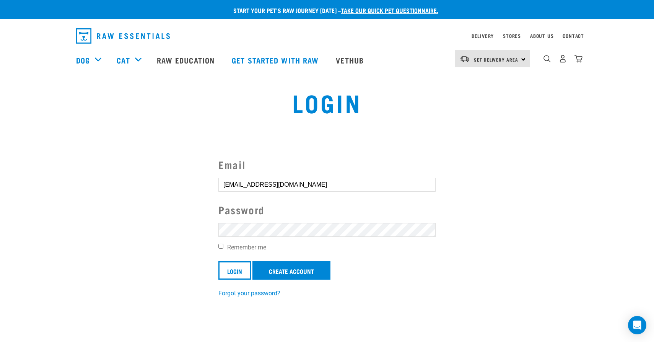
click at [218, 261] on input "Login" at bounding box center [234, 270] width 33 height 18
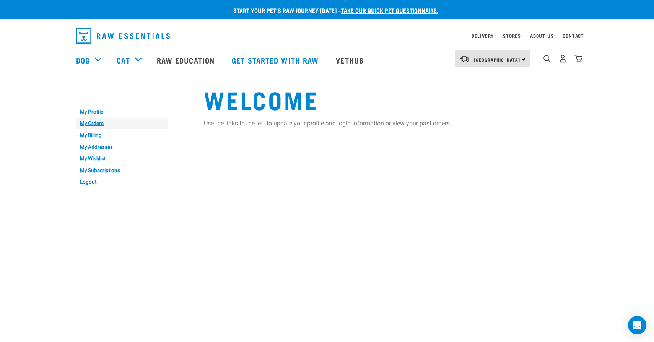
click at [90, 123] on link "My Orders" at bounding box center [122, 124] width 92 height 12
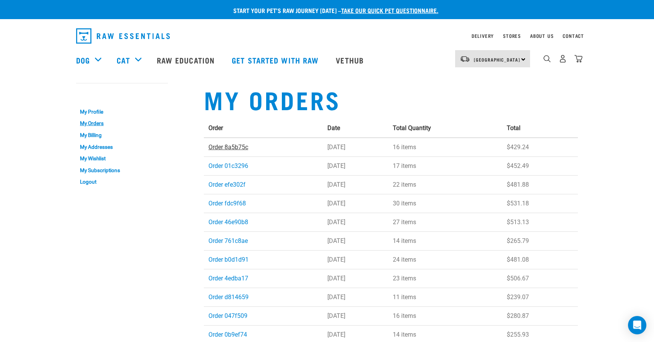
click at [227, 147] on link "Order 8a5b75c" at bounding box center [229, 146] width 40 height 7
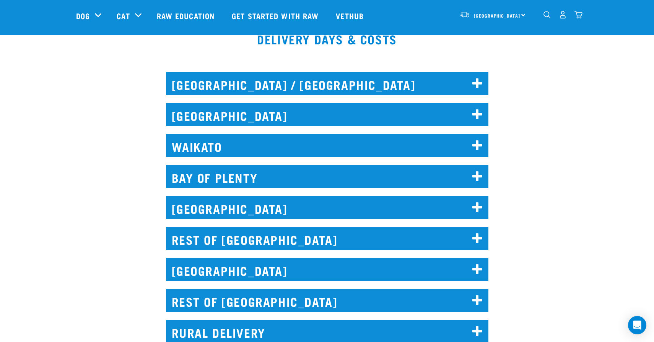
click at [287, 201] on h2 "WELLINGTON" at bounding box center [327, 207] width 323 height 23
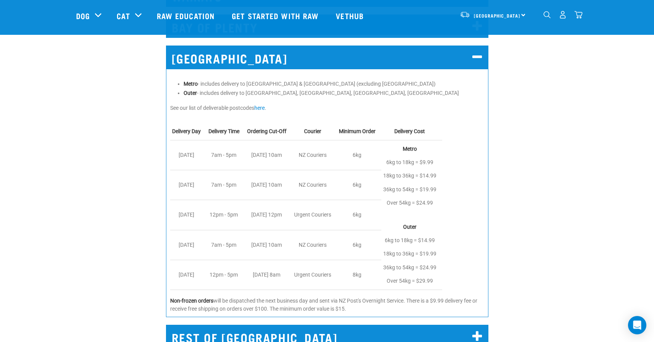
scroll to position [621, 0]
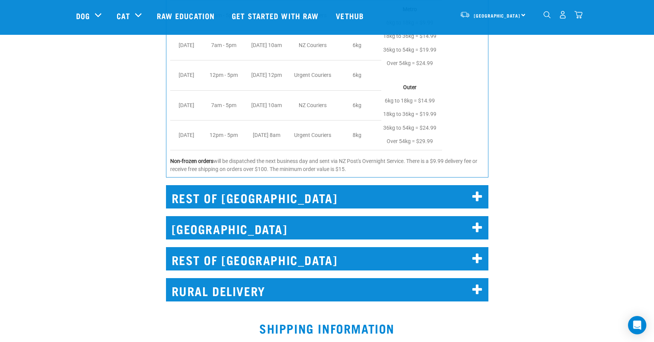
click at [287, 201] on h2 "REST OF NORTH ISLAND" at bounding box center [327, 196] width 323 height 23
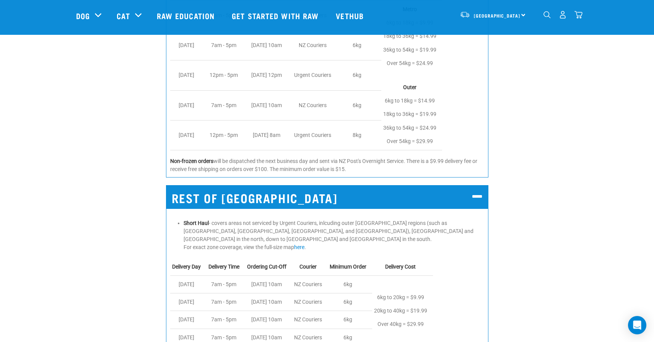
click at [287, 201] on h2 "REST OF NORTH ISLAND" at bounding box center [327, 196] width 323 height 23
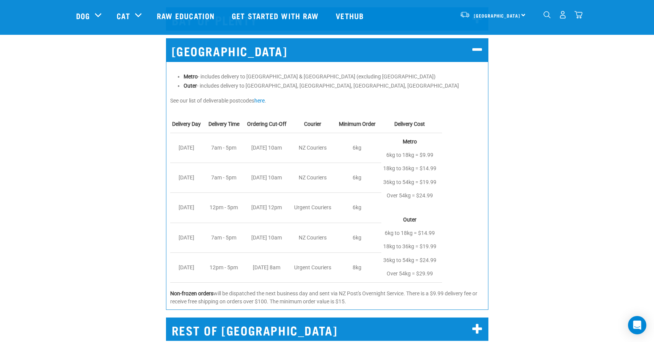
scroll to position [487, 0]
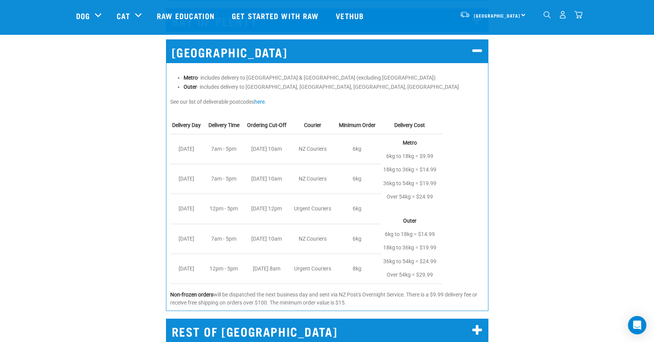
click at [132, 202] on div "WELLINGTON Metro - includes delivery to Central Wellington & Lower Hutt (exclud…" at bounding box center [327, 173] width 664 height 289
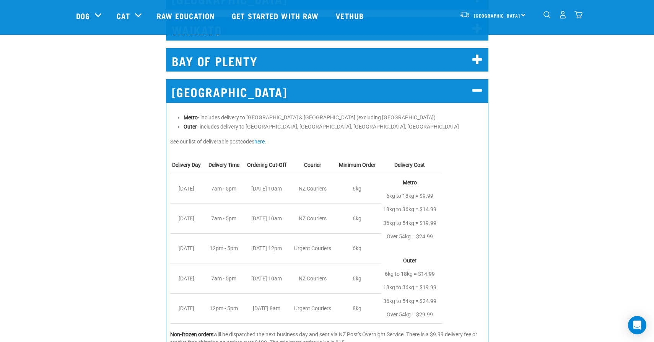
scroll to position [455, 0]
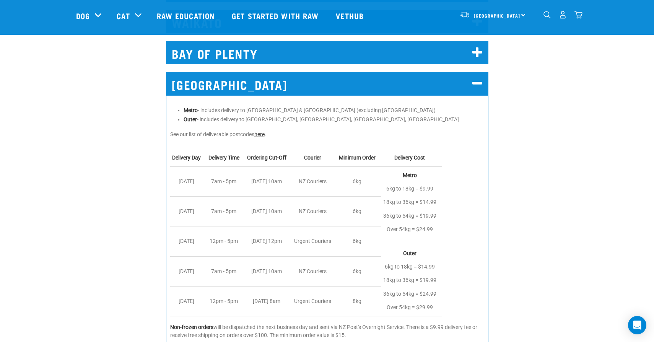
click at [263, 135] on link "here" at bounding box center [259, 134] width 10 height 6
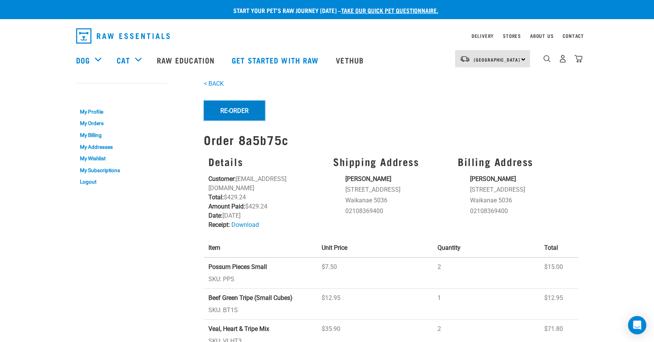
click at [246, 111] on button "Re-Order" at bounding box center [234, 111] width 61 height 20
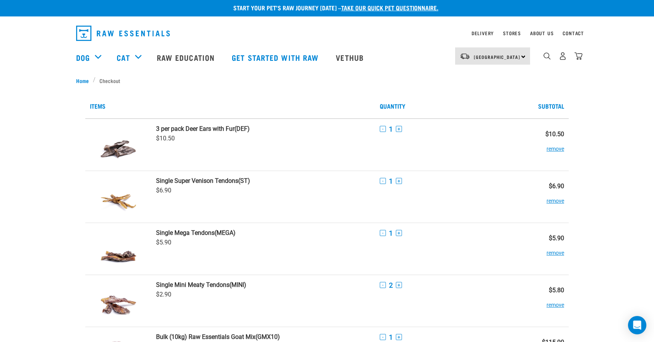
scroll to position [2, 0]
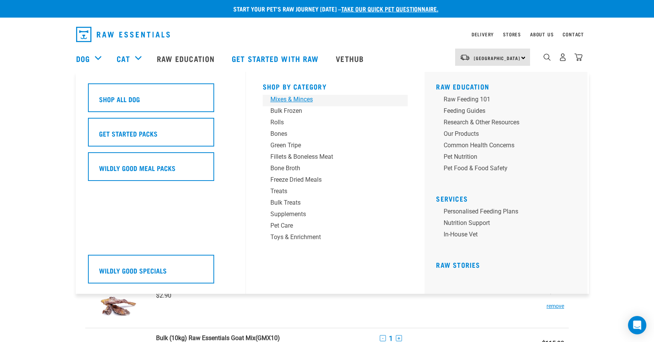
click at [293, 100] on div "Mixes & Minces" at bounding box center [330, 99] width 119 height 9
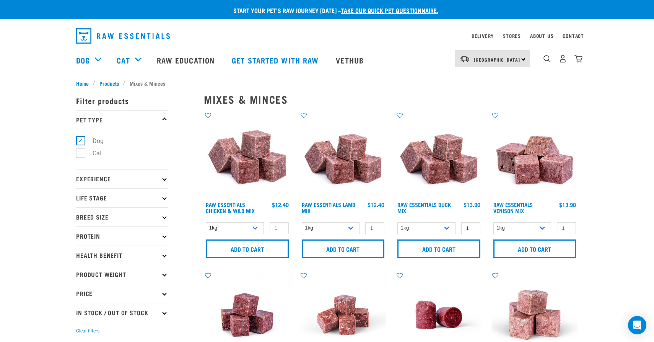
click at [166, 198] on icon at bounding box center [164, 198] width 4 height 4
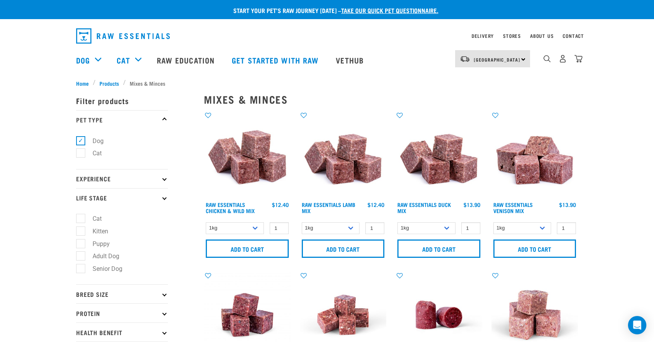
click at [163, 180] on icon at bounding box center [164, 178] width 4 height 4
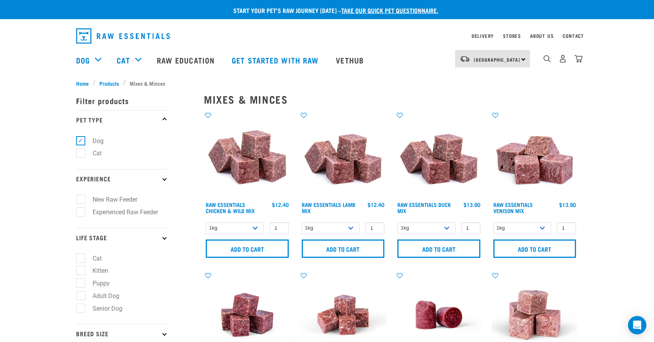
click at [127, 211] on label "Experienced Raw Feeder" at bounding box center [120, 212] width 81 height 10
click at [81, 211] on input "Experienced Raw Feeder" at bounding box center [78, 210] width 5 height 5
checkbox input "true"
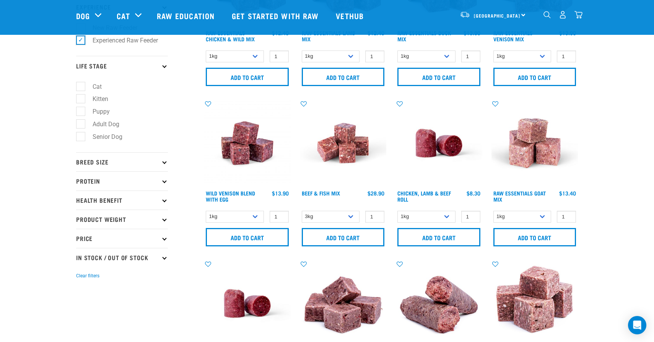
scroll to position [117, 0]
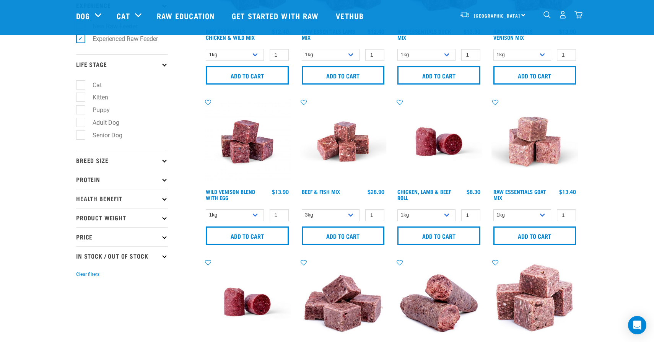
click at [160, 163] on p "Breed Size" at bounding box center [122, 160] width 92 height 19
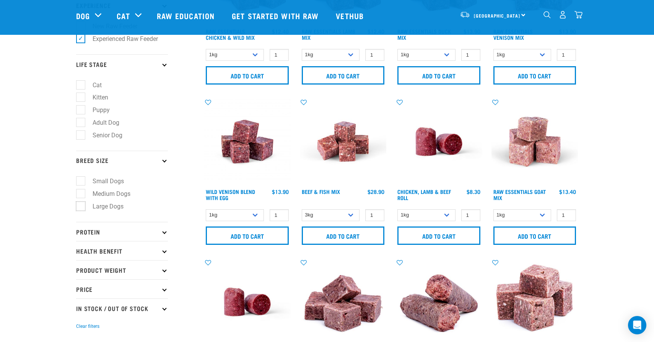
click at [81, 207] on input "Large Dogs" at bounding box center [78, 204] width 5 height 5
checkbox input "true"
click at [130, 234] on p "Protein" at bounding box center [122, 231] width 92 height 19
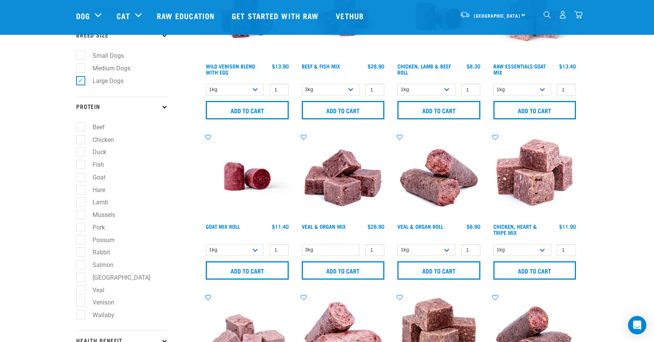
scroll to position [278, 0]
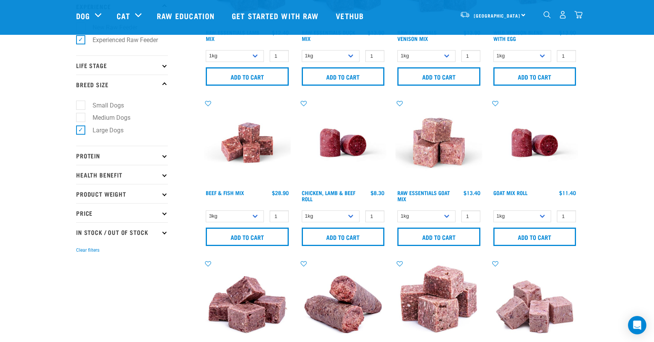
scroll to position [124, 0]
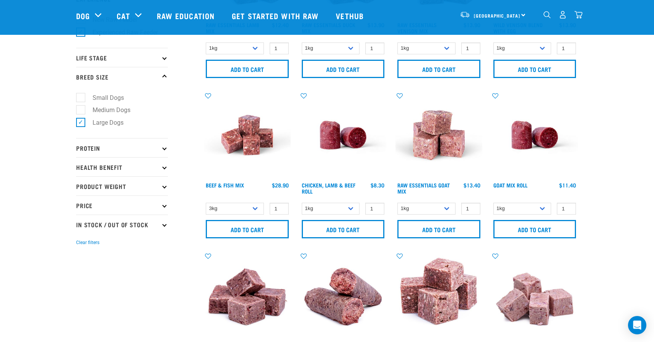
click at [108, 143] on p "Protein" at bounding box center [122, 147] width 92 height 19
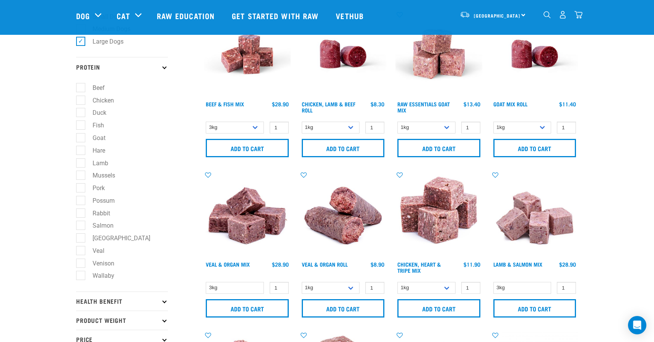
scroll to position [212, 0]
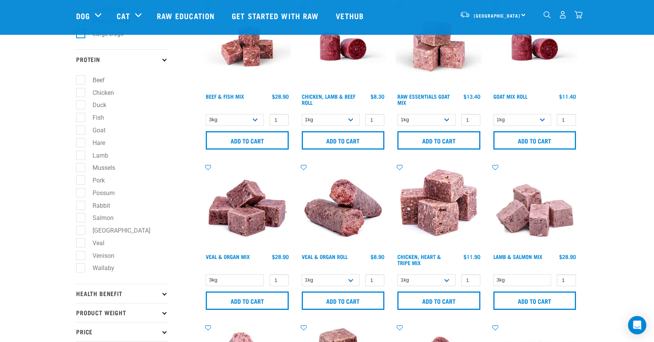
click at [83, 133] on label "Goat" at bounding box center [94, 131] width 28 height 10
click at [81, 131] on input "Goat" at bounding box center [78, 128] width 5 height 5
checkbox input "true"
click at [80, 147] on label "Hare" at bounding box center [94, 143] width 28 height 10
click at [80, 144] on input "Hare" at bounding box center [78, 141] width 5 height 5
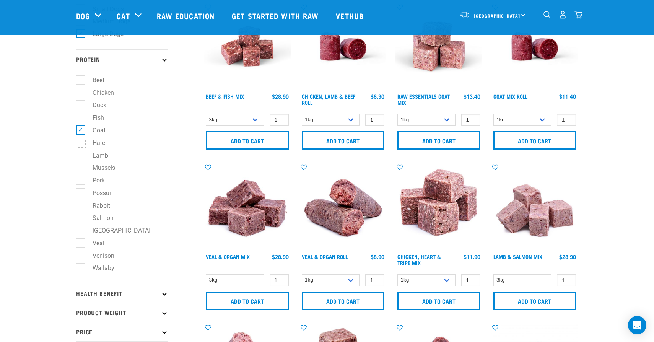
checkbox input "true"
click at [80, 160] on label "Lamb" at bounding box center [95, 156] width 31 height 10
click at [80, 157] on input "Lamb" at bounding box center [78, 154] width 5 height 5
checkbox input "true"
click at [80, 109] on label "Duck" at bounding box center [94, 105] width 29 height 10
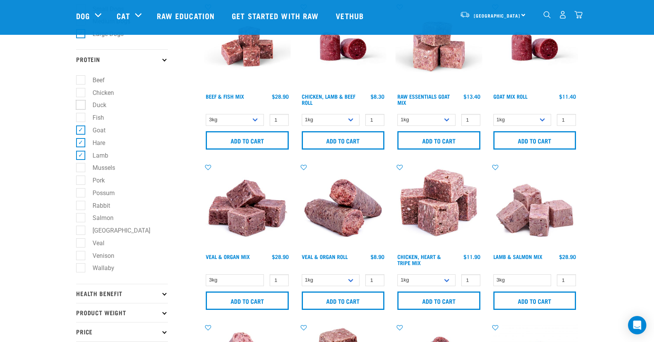
click at [79, 106] on input "Duck" at bounding box center [78, 103] width 5 height 5
checkbox input "true"
click at [80, 194] on label "Possum" at bounding box center [98, 193] width 37 height 10
click at [80, 194] on input "Possum" at bounding box center [78, 191] width 5 height 5
checkbox input "true"
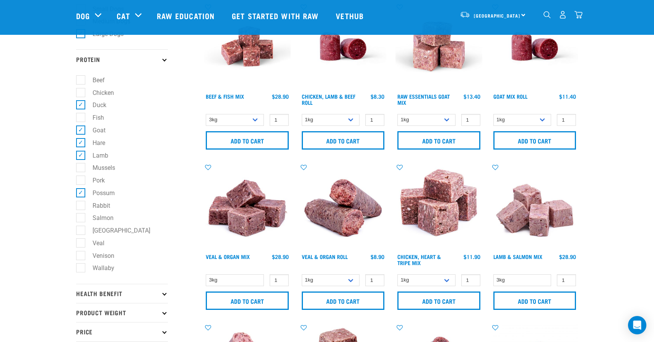
click at [81, 210] on label "Rabbit" at bounding box center [96, 206] width 33 height 10
click at [81, 207] on input "Rabbit" at bounding box center [78, 204] width 5 height 5
checkbox input "true"
click at [80, 235] on label "Turkey" at bounding box center [116, 231] width 73 height 10
click at [80, 232] on input "Turkey" at bounding box center [78, 229] width 5 height 5
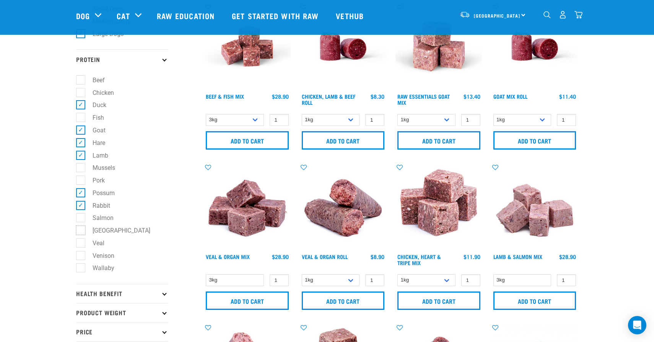
checkbox input "true"
click at [80, 248] on label "Veal" at bounding box center [93, 243] width 27 height 10
click at [80, 244] on input "Veal" at bounding box center [78, 241] width 5 height 5
checkbox input "true"
click at [80, 261] on label "Venison" at bounding box center [98, 256] width 37 height 10
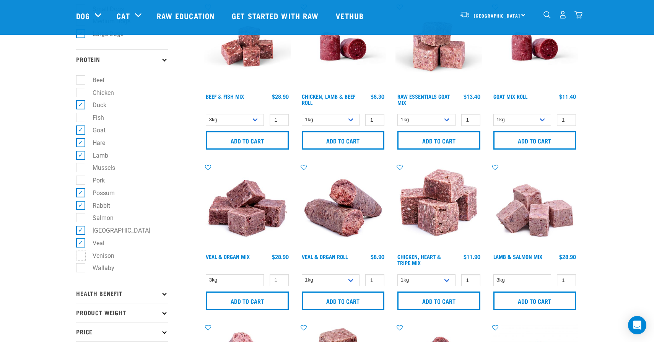
click at [80, 257] on input "Venison" at bounding box center [78, 254] width 5 height 5
checkbox input "true"
click at [80, 272] on label "Wallaby" at bounding box center [98, 268] width 37 height 10
click at [80, 269] on input "Wallaby" at bounding box center [78, 266] width 5 height 5
checkbox input "true"
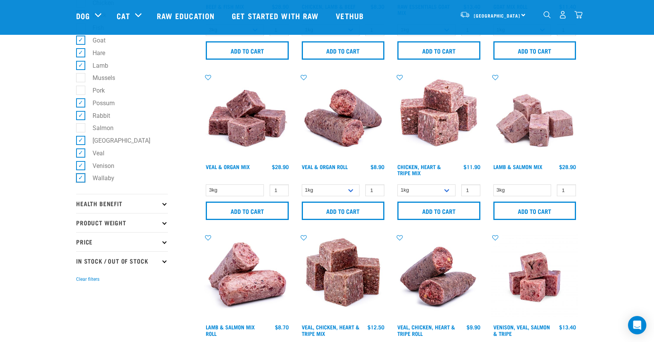
scroll to position [303, 0]
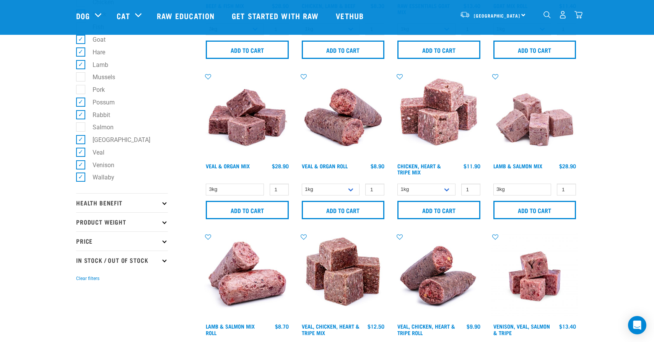
click at [121, 204] on p "Health Benefit" at bounding box center [122, 202] width 92 height 19
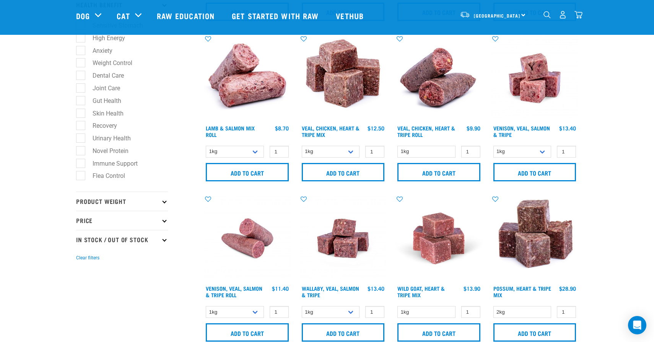
scroll to position [502, 0]
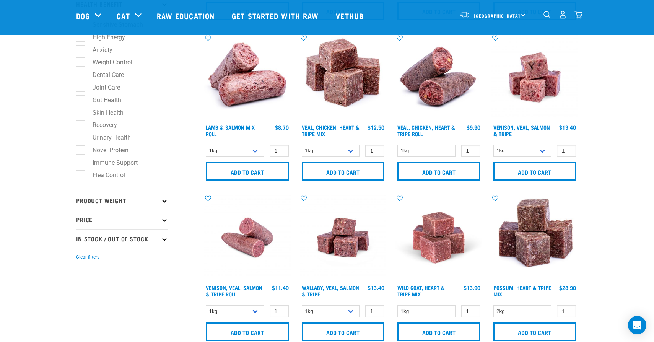
click at [98, 246] on p "In Stock / Out Of Stock" at bounding box center [122, 238] width 92 height 19
click at [93, 264] on label "In Stock" at bounding box center [98, 260] width 37 height 10
click at [81, 261] on input "In Stock" at bounding box center [78, 258] width 5 height 5
checkbox input "true"
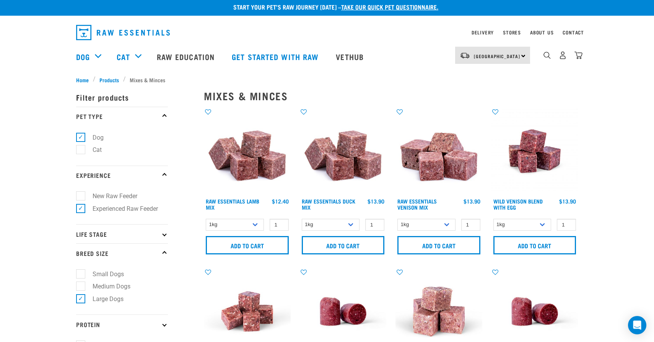
scroll to position [0, 0]
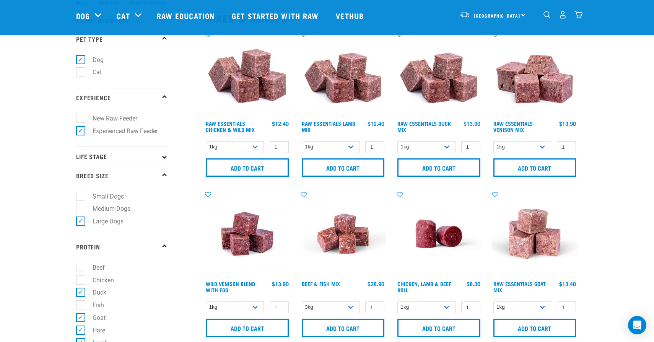
scroll to position [24, 0]
click at [430, 166] on input "Add to cart" at bounding box center [439, 168] width 83 height 18
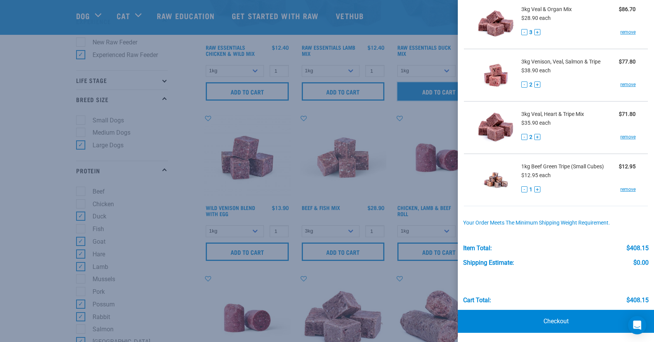
scroll to position [0, 0]
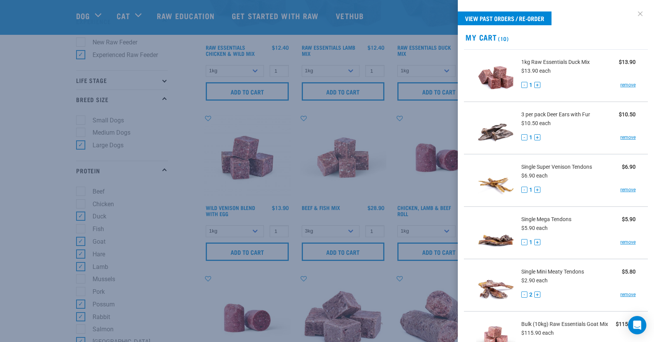
click at [642, 12] on link at bounding box center [640, 14] width 12 height 12
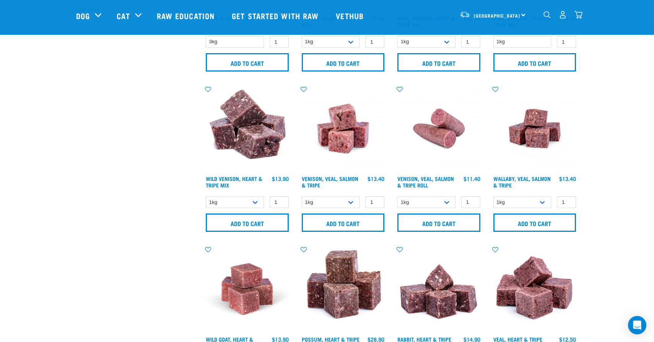
scroll to position [615, 0]
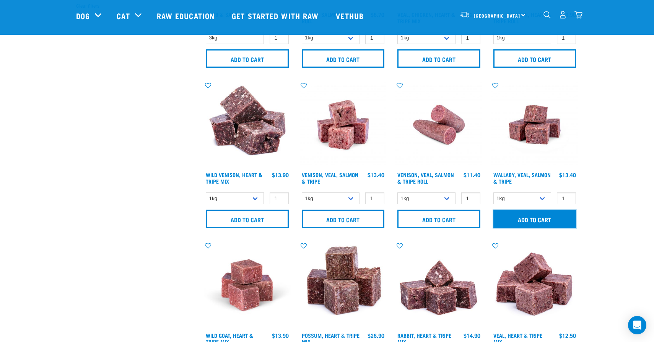
click at [547, 218] on input "Add to cart" at bounding box center [535, 219] width 83 height 18
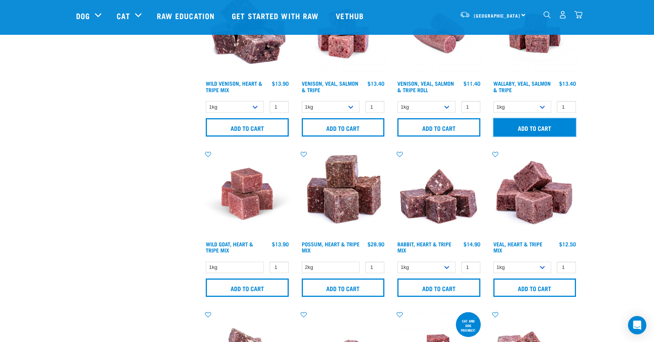
scroll to position [707, 0]
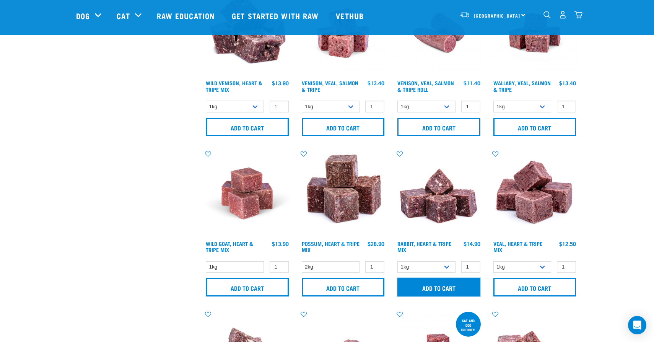
click at [453, 284] on input "Add to cart" at bounding box center [439, 287] width 83 height 18
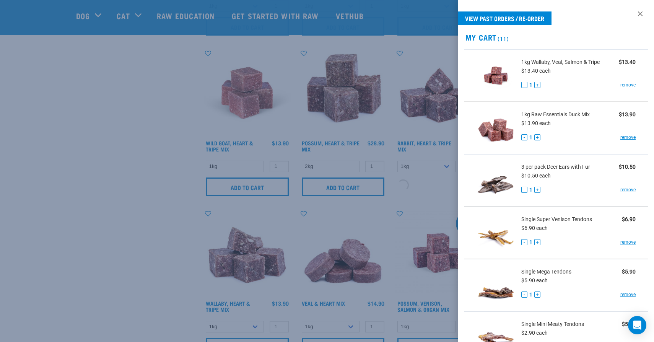
scroll to position [808, 0]
click at [151, 226] on div at bounding box center [327, 171] width 654 height 342
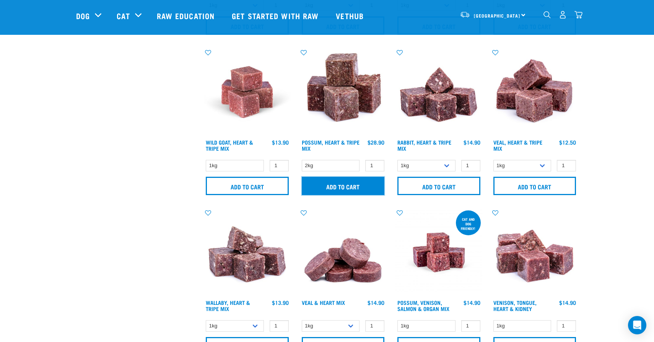
click at [336, 192] on input "Add to cart" at bounding box center [343, 186] width 83 height 18
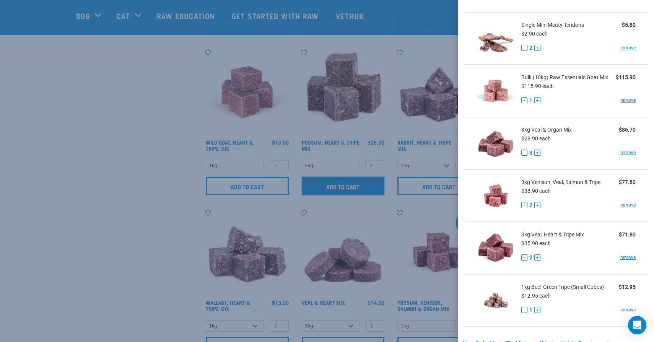
scroll to position [0, 0]
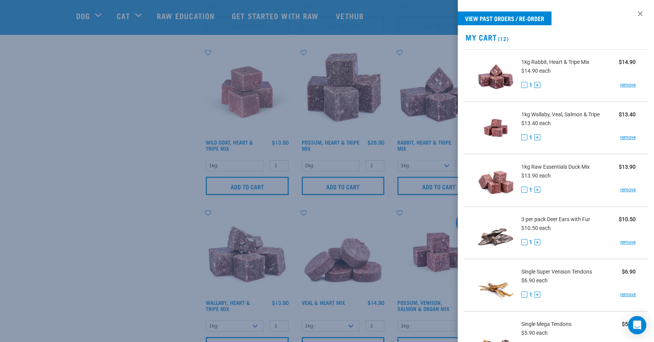
click at [368, 109] on div at bounding box center [327, 171] width 654 height 342
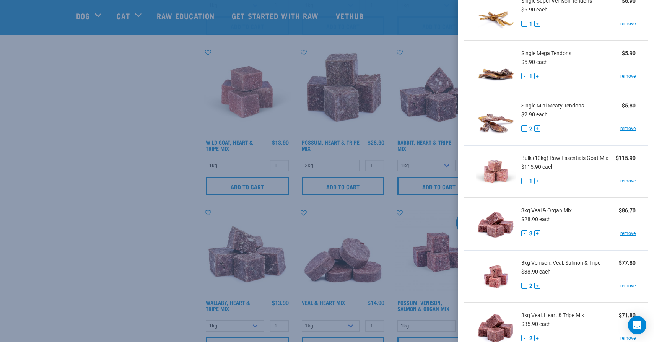
scroll to position [525, 0]
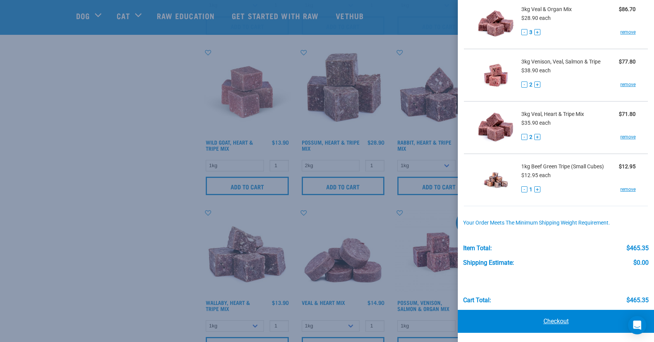
click at [589, 323] on link "Checkout" at bounding box center [556, 321] width 196 height 23
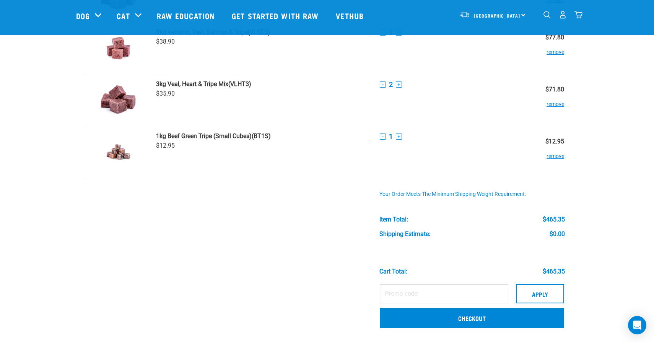
scroll to position [581, 0]
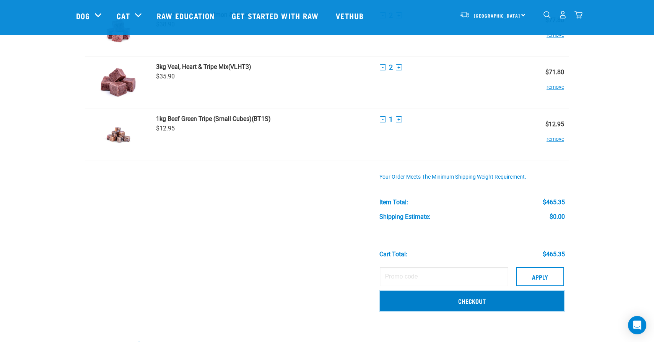
click at [425, 301] on link "Checkout" at bounding box center [472, 301] width 184 height 20
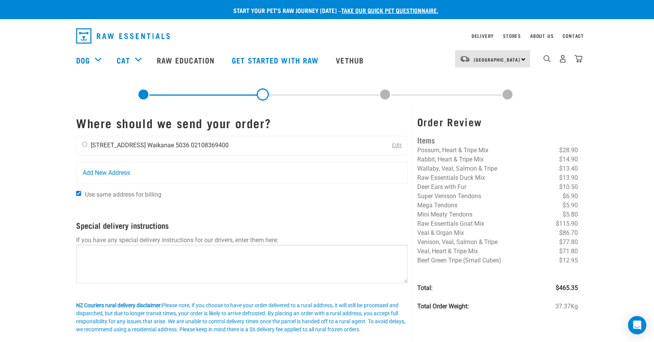
click at [202, 146] on li "02108369400" at bounding box center [210, 145] width 38 height 7
click at [87, 143] on div "Priyanka Verma 339 Te Moana Road Waikanae 5036 02108369400" at bounding box center [156, 145] width 158 height 19
click at [83, 145] on input "radio" at bounding box center [84, 144] width 5 height 5
radio input "true"
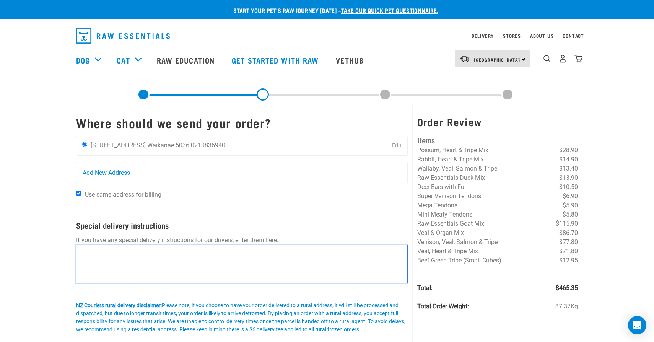
click at [199, 262] on textarea at bounding box center [242, 264] width 332 height 38
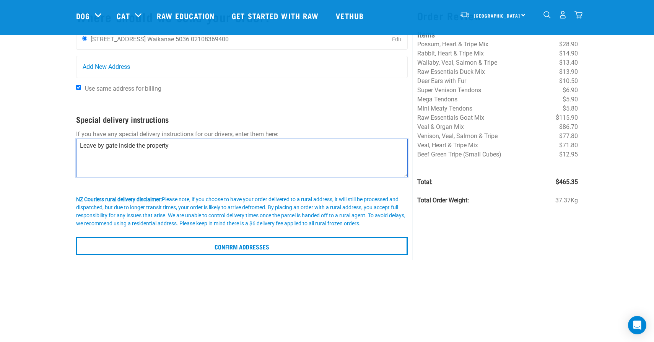
scroll to position [15, 0]
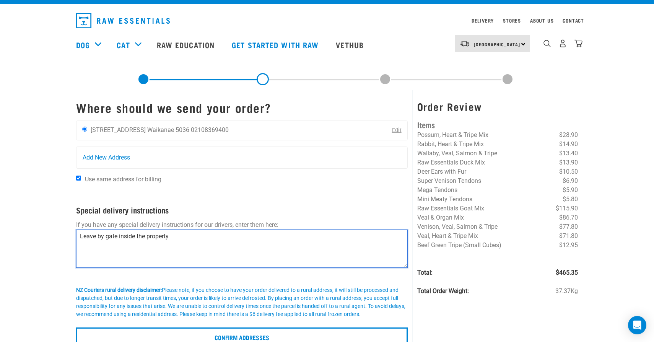
type textarea "Leave by gate inside the property"
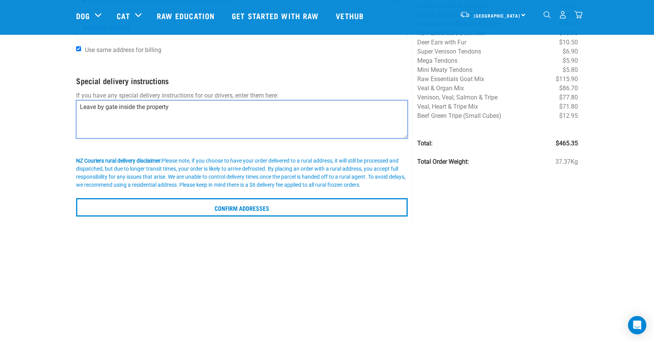
scroll to position [0, 0]
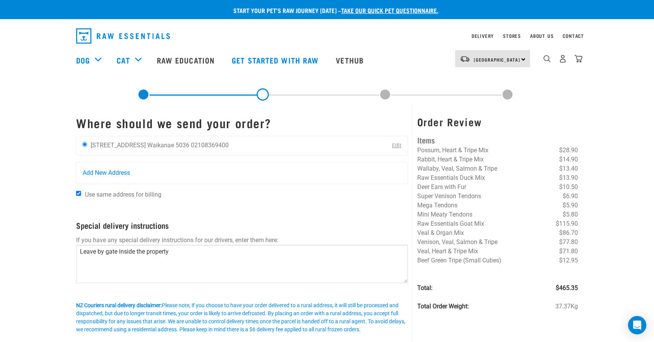
click at [145, 95] on link at bounding box center [143, 94] width 12 height 12
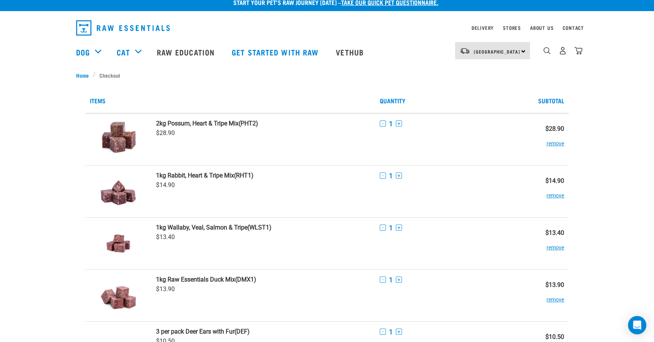
scroll to position [8, 0]
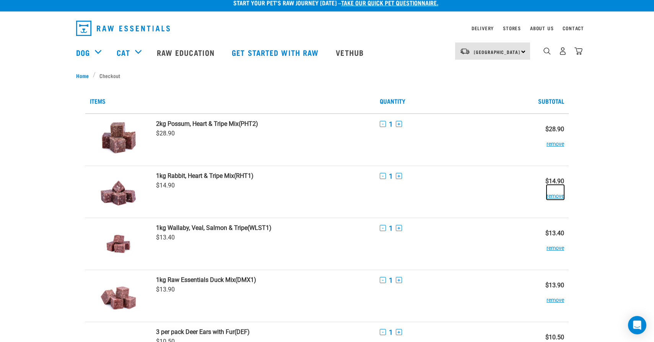
click at [560, 195] on button "remove" at bounding box center [556, 192] width 18 height 15
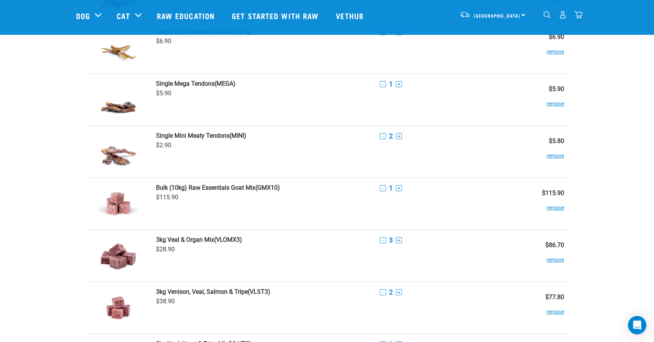
scroll to position [690, 0]
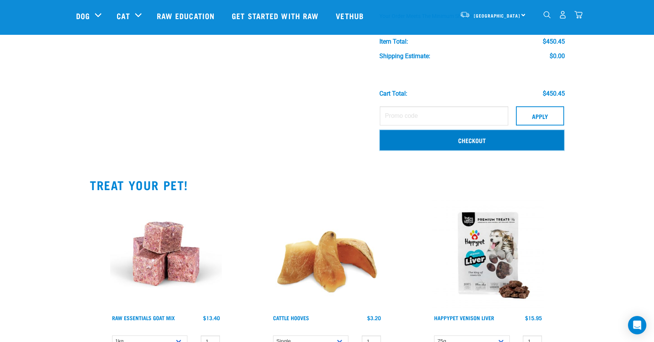
click at [496, 140] on link "Checkout" at bounding box center [472, 140] width 184 height 20
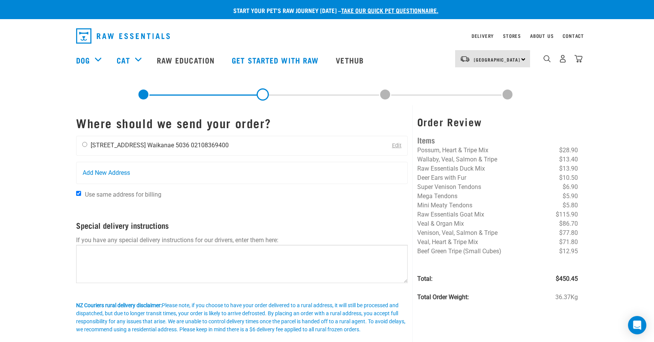
click at [86, 143] on input "radio" at bounding box center [84, 144] width 5 height 5
radio input "true"
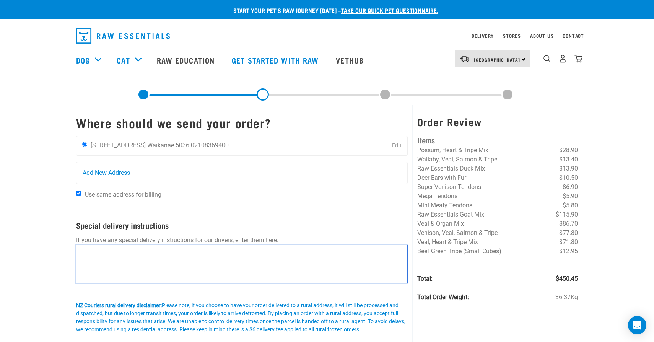
click at [109, 265] on textarea at bounding box center [242, 264] width 332 height 38
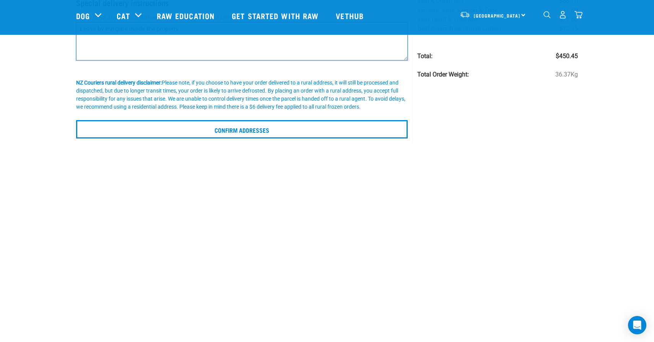
scroll to position [169, 0]
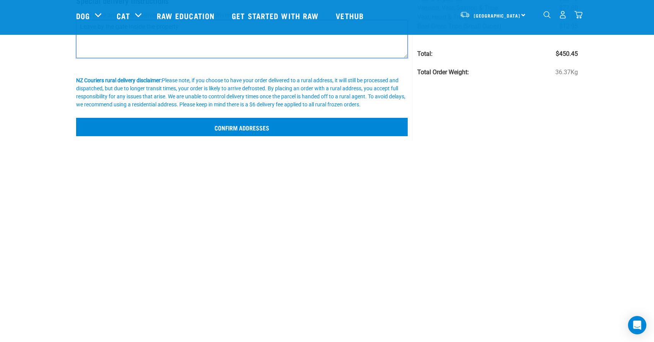
type textarea "Leave by the gate inside the property."
click at [254, 131] on input "Confirm addresses" at bounding box center [242, 127] width 332 height 18
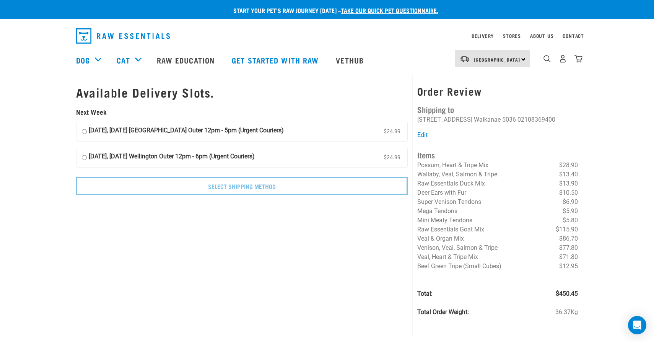
click at [581, 60] on img "dropdown navigation" at bounding box center [579, 59] width 8 height 8
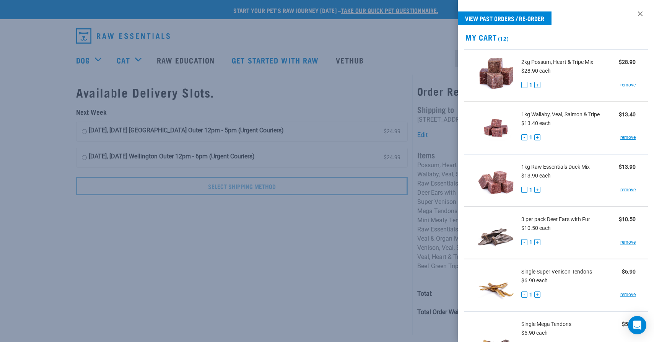
scroll to position [472, 0]
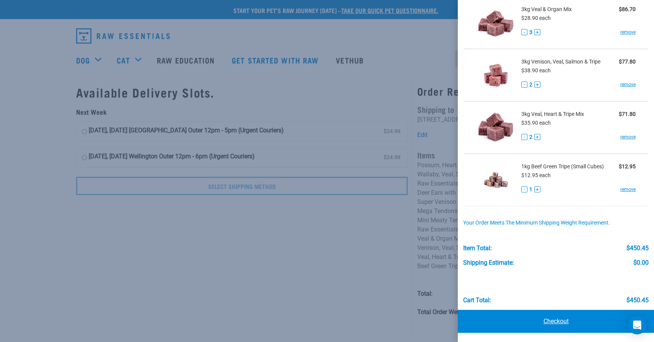
click at [576, 329] on link "Checkout" at bounding box center [556, 321] width 196 height 23
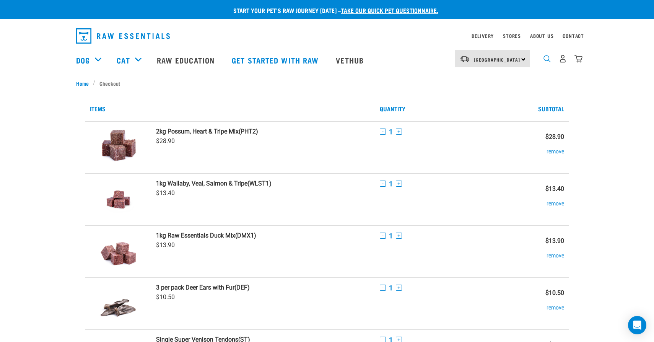
click at [550, 58] on img "dropdown navigation" at bounding box center [547, 58] width 7 height 7
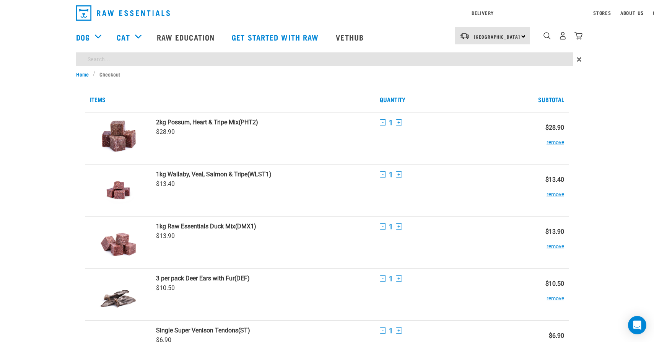
type input "brisket"
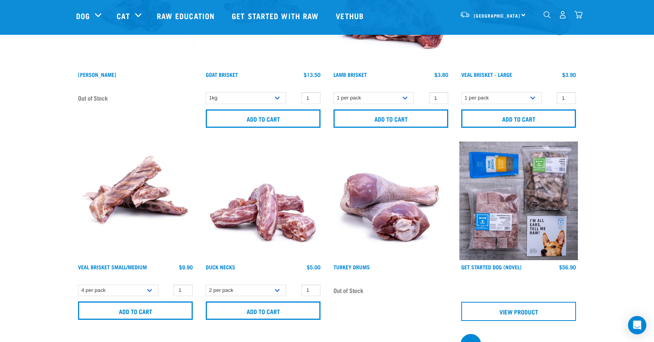
scroll to position [167, 0]
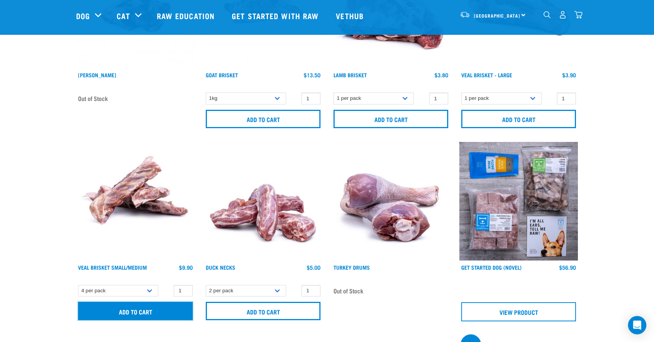
click at [168, 313] on input "Add to cart" at bounding box center [135, 311] width 115 height 18
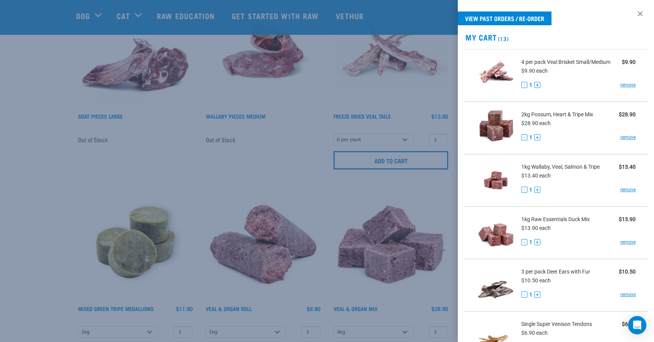
scroll to position [514, 0]
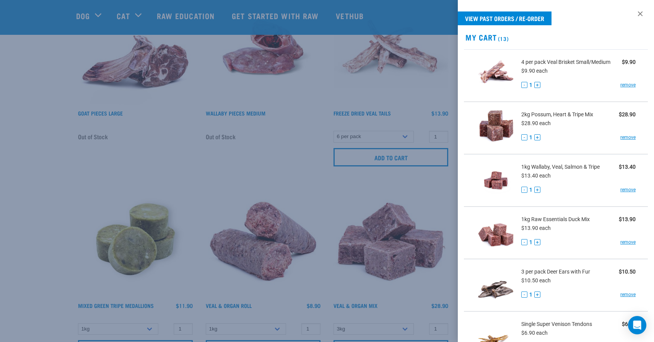
click at [166, 181] on div at bounding box center [327, 171] width 654 height 342
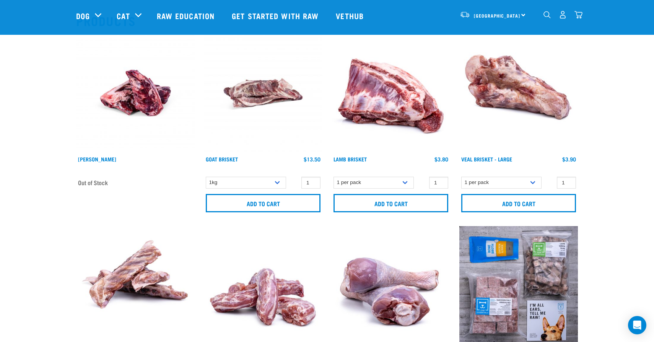
scroll to position [82, 0]
click at [235, 185] on select "1kg" at bounding box center [246, 183] width 80 height 12
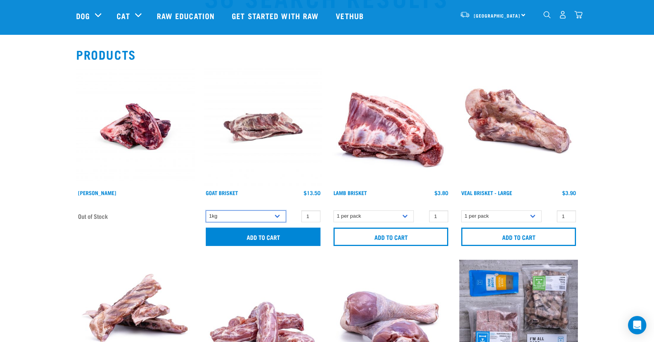
scroll to position [47, 0]
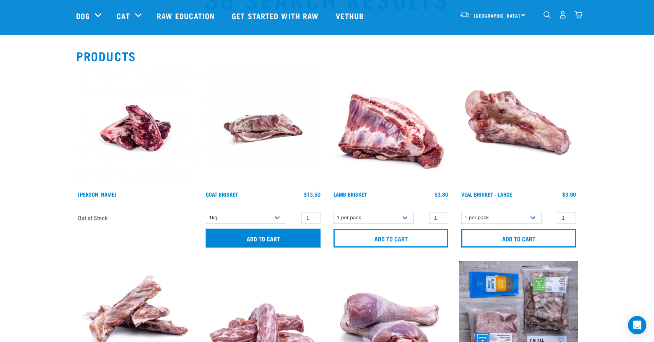
click at [250, 243] on input "Add to cart" at bounding box center [263, 238] width 115 height 18
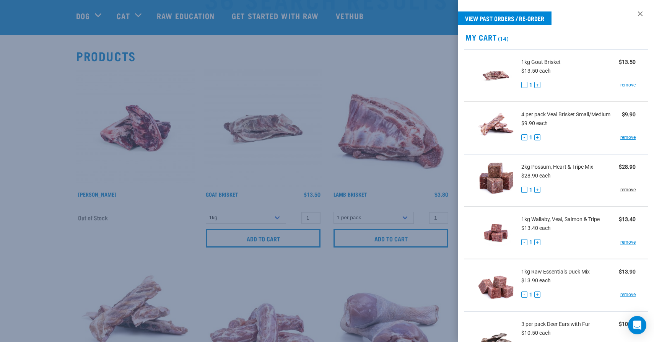
click at [628, 188] on link "remove" at bounding box center [628, 189] width 15 height 7
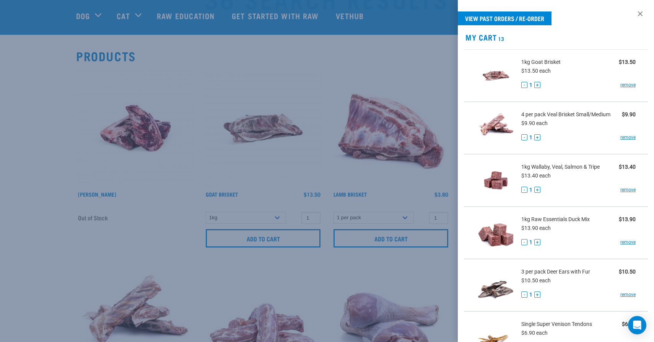
click at [282, 264] on div at bounding box center [327, 171] width 654 height 342
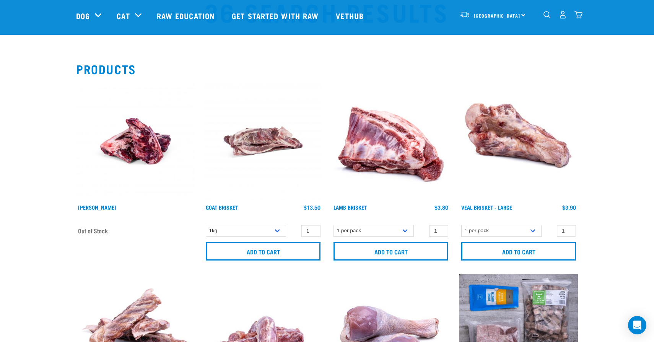
scroll to position [0, 0]
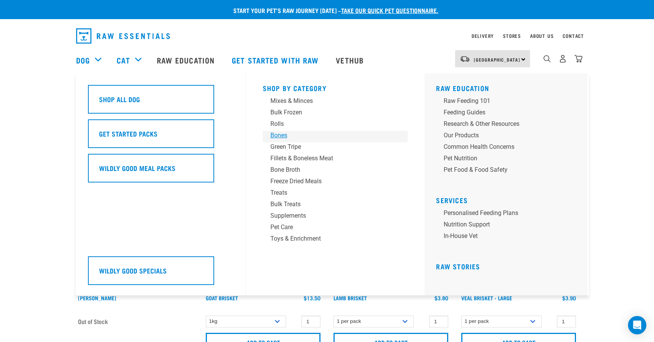
click at [282, 133] on div "Bones" at bounding box center [330, 135] width 119 height 9
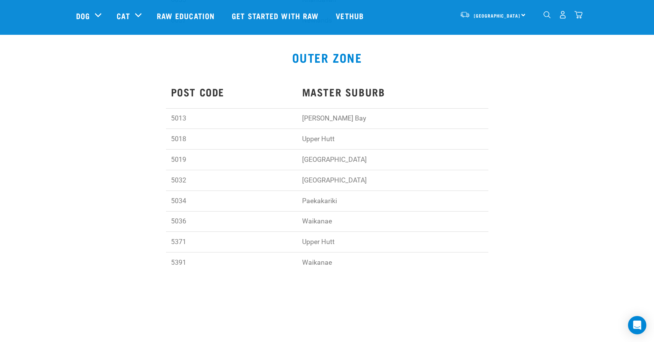
scroll to position [474, 0]
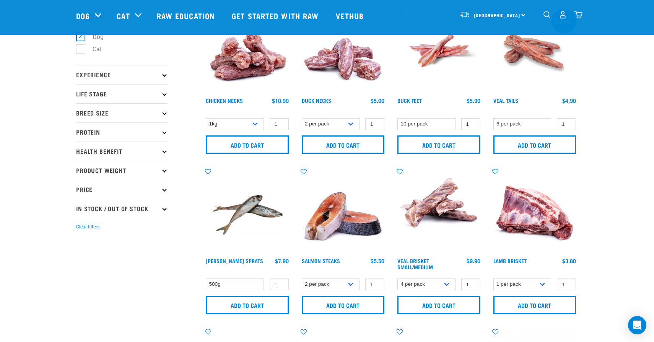
scroll to position [130, 0]
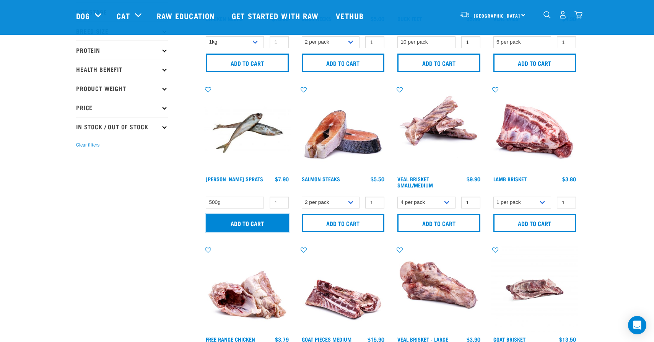
click at [233, 221] on input "Add to cart" at bounding box center [247, 223] width 83 height 18
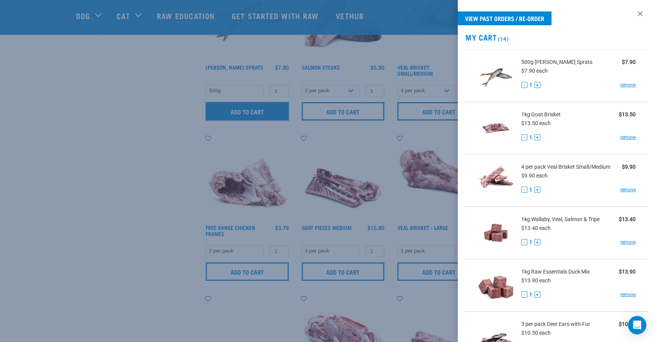
scroll to position [227, 0]
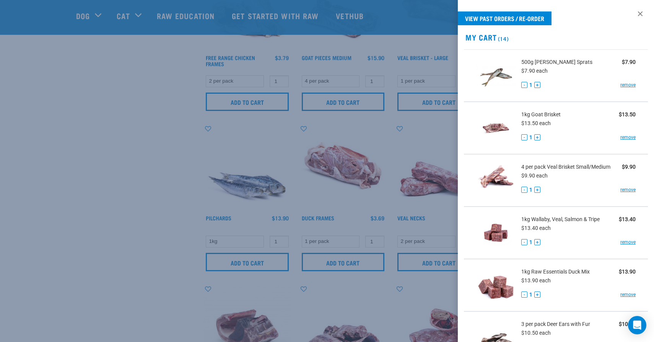
click at [112, 257] on div at bounding box center [327, 171] width 654 height 342
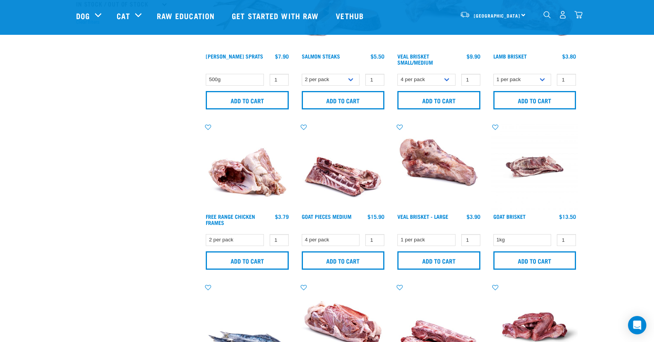
scroll to position [121, 0]
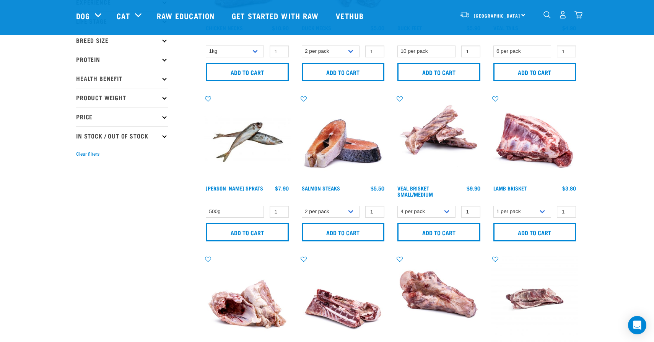
click at [582, 17] on img "dropdown navigation" at bounding box center [579, 15] width 8 height 8
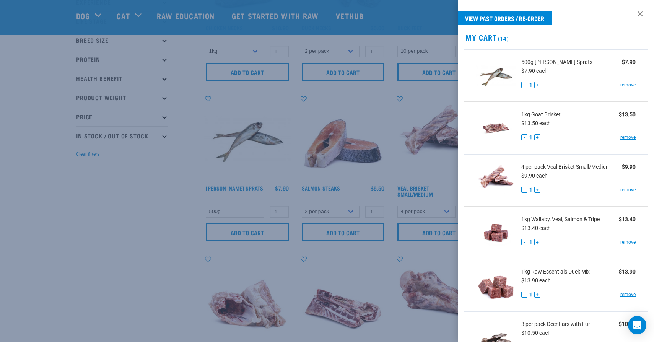
scroll to position [577, 0]
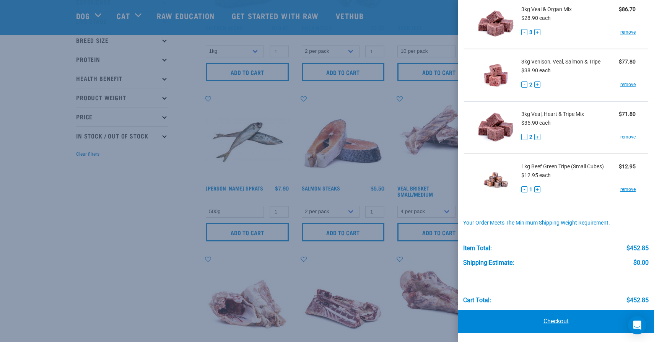
click at [541, 316] on link "Checkout" at bounding box center [556, 321] width 196 height 23
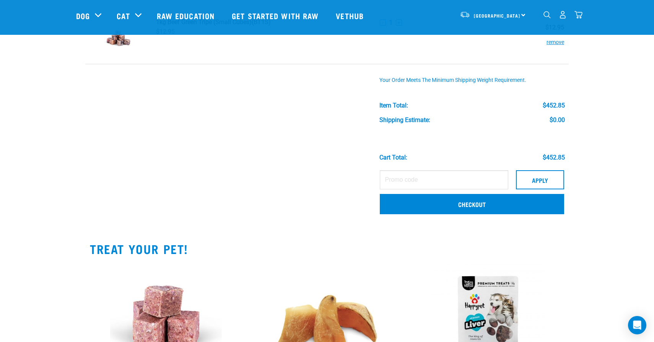
scroll to position [707, 0]
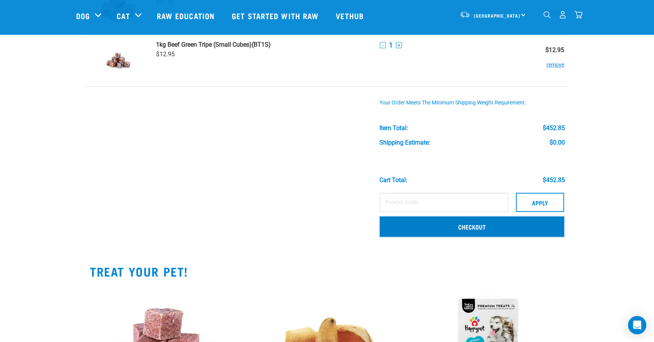
click at [430, 225] on link "Checkout" at bounding box center [472, 227] width 184 height 20
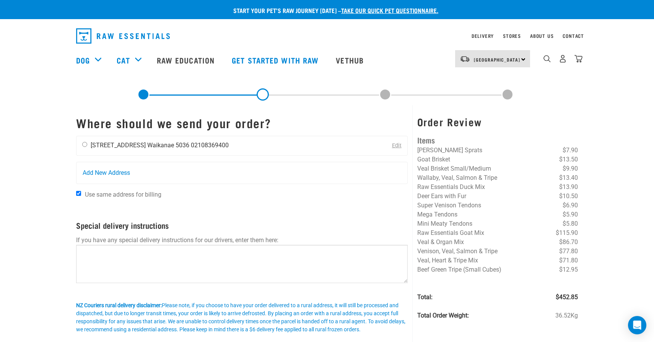
click at [84, 144] on input "radio" at bounding box center [84, 144] width 5 height 5
radio input "true"
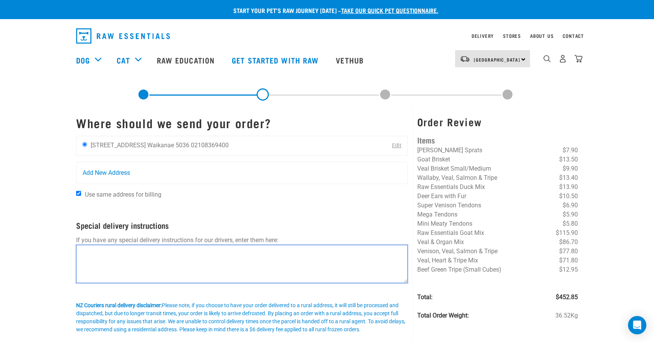
click at [104, 256] on textarea at bounding box center [242, 264] width 332 height 38
type textarea "Leave by gate inside the property."
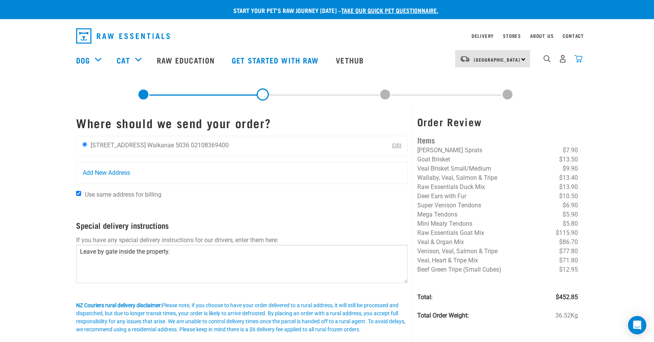
click at [578, 59] on img "dropdown navigation" at bounding box center [579, 59] width 8 height 8
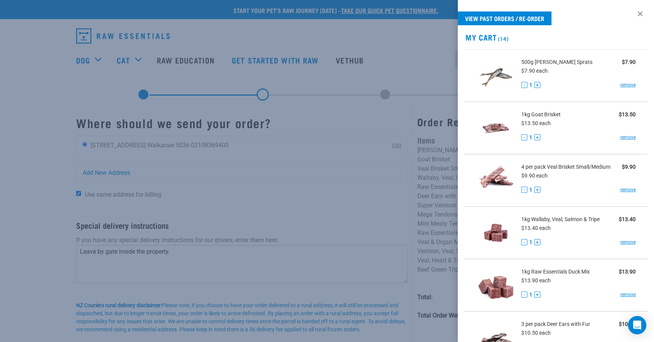
click at [382, 179] on div at bounding box center [327, 171] width 654 height 342
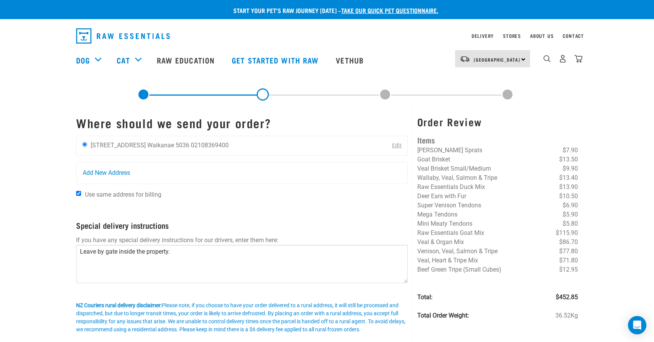
click at [586, 59] on nav "North Island North Island South Island Dog Shop All Dog Rolls Cat" at bounding box center [327, 60] width 654 height 31
click at [579, 59] on img "dropdown navigation" at bounding box center [579, 59] width 8 height 8
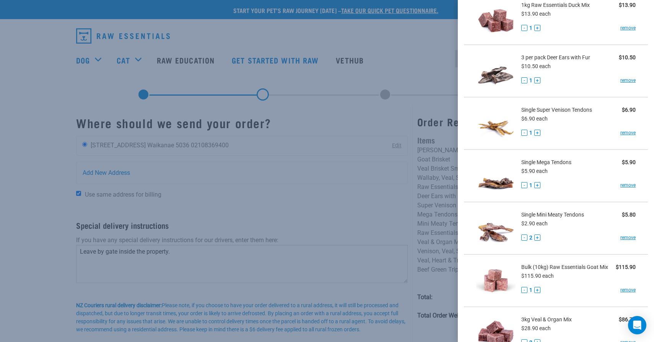
scroll to position [267, 0]
click at [625, 237] on link "remove" at bounding box center [628, 237] width 15 height 7
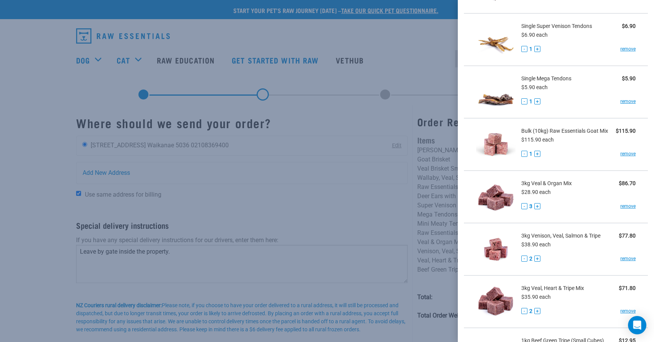
scroll to position [525, 0]
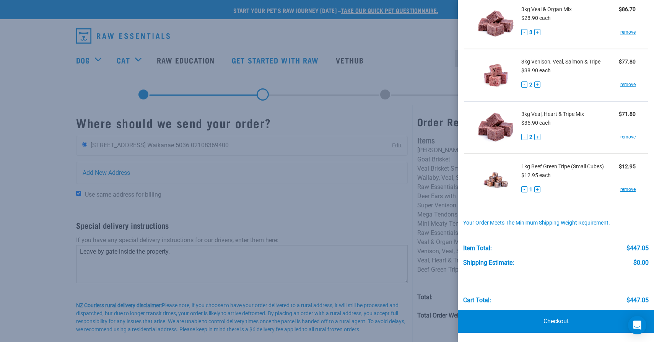
click at [303, 160] on div at bounding box center [327, 171] width 654 height 342
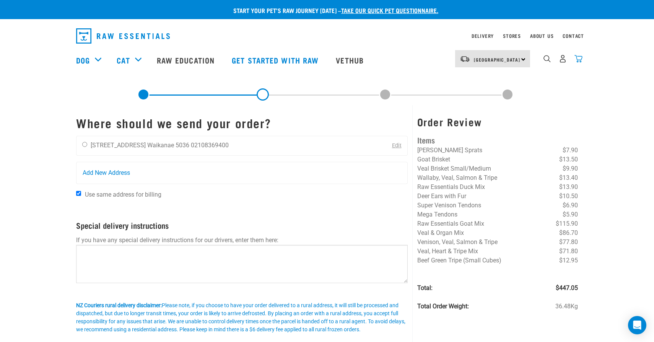
click at [581, 60] on img "dropdown navigation" at bounding box center [579, 59] width 8 height 8
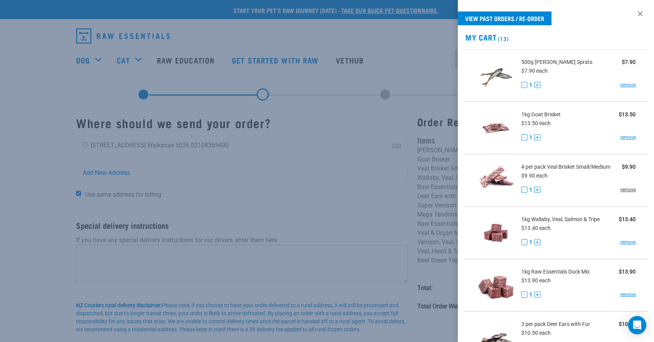
click at [626, 188] on link "remove" at bounding box center [628, 189] width 15 height 7
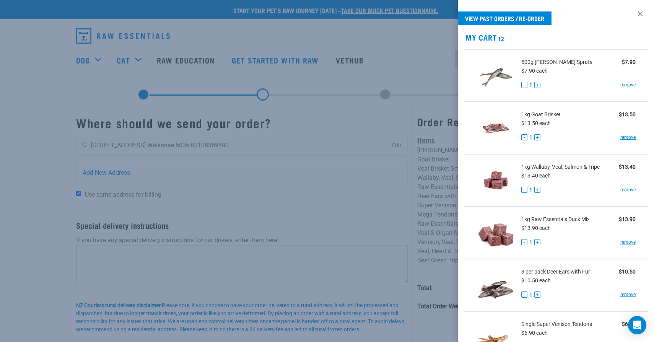
click at [394, 203] on div at bounding box center [327, 171] width 654 height 342
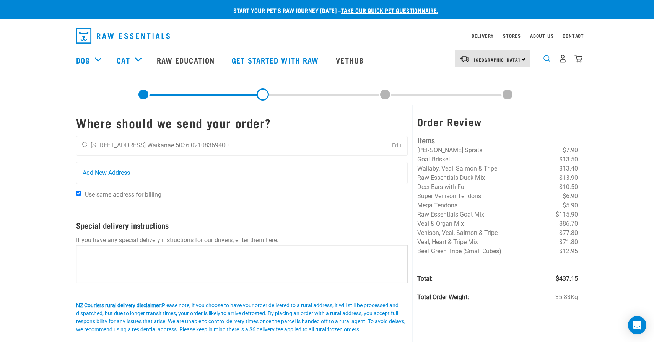
click at [549, 59] on img "dropdown navigation" at bounding box center [547, 58] width 7 height 7
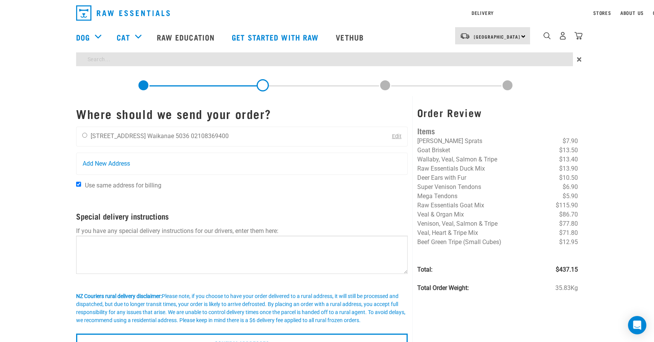
click at [377, 83] on div "Start your pet’s raw journey [DATE] – take our quick pet questionnaire. Deliver…" at bounding box center [327, 176] width 654 height 352
type input "mini tendons"
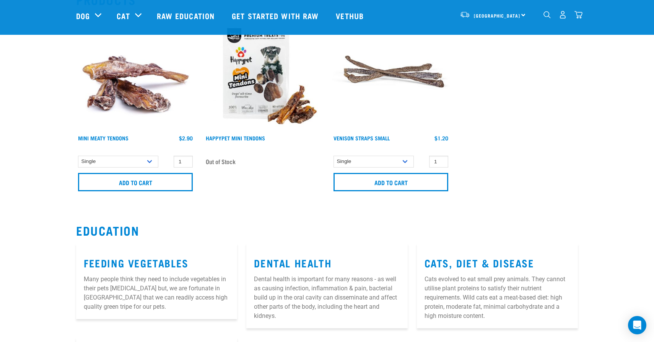
scroll to position [103, 0]
click at [148, 162] on select "Single" at bounding box center [118, 162] width 80 height 12
type input "2"
click at [186, 159] on input "2" at bounding box center [183, 162] width 19 height 12
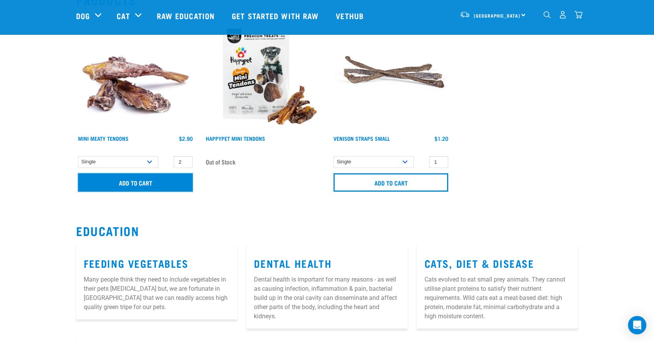
click at [173, 180] on input "Add to cart" at bounding box center [135, 182] width 115 height 18
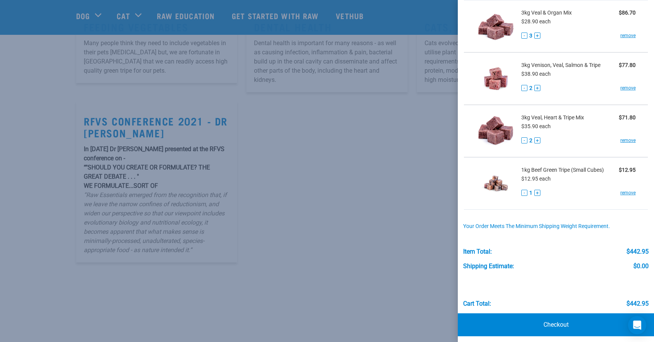
scroll to position [362, 0]
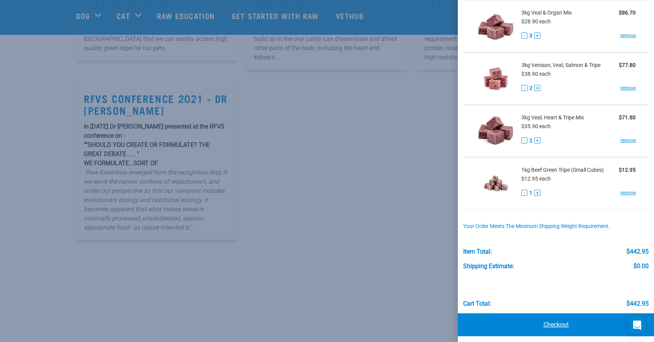
click at [521, 320] on link "Checkout" at bounding box center [556, 324] width 196 height 23
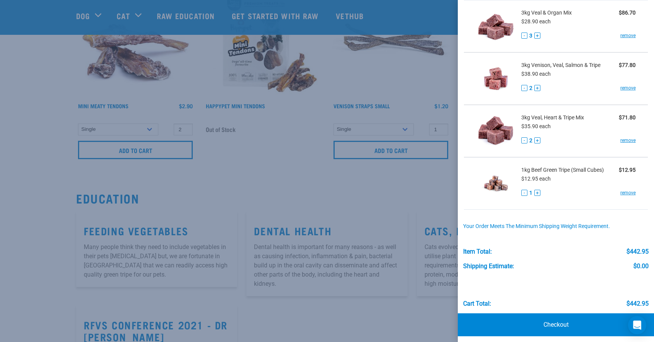
scroll to position [135, 0]
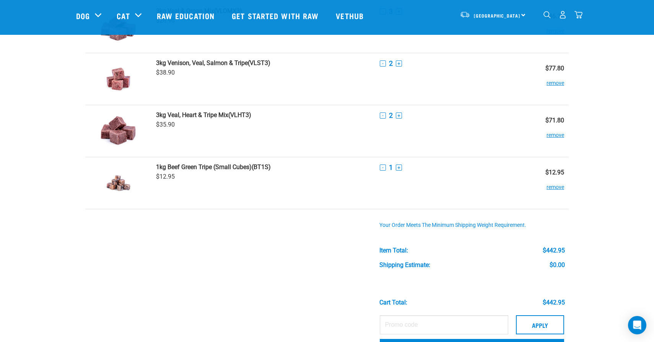
scroll to position [565, 0]
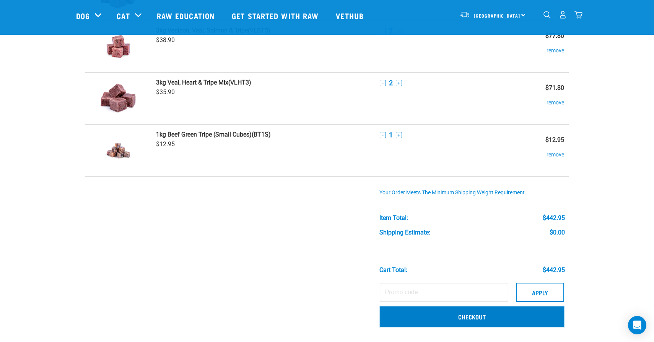
click at [490, 314] on link "Checkout" at bounding box center [472, 317] width 184 height 20
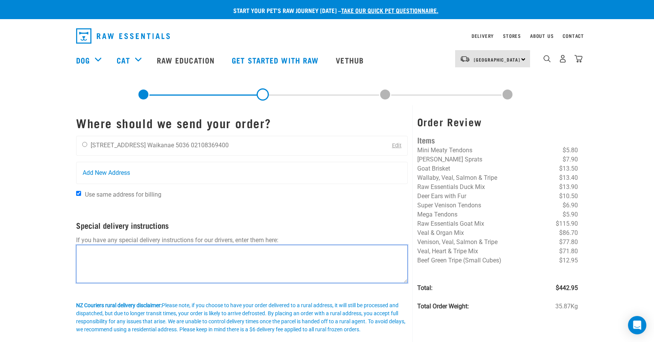
click at [249, 258] on textarea at bounding box center [242, 264] width 332 height 38
paste textarea "Leave by gate inside the property."
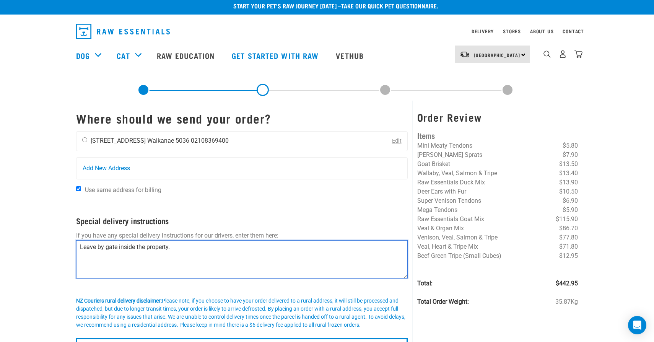
type textarea "Leave by gate inside the property."
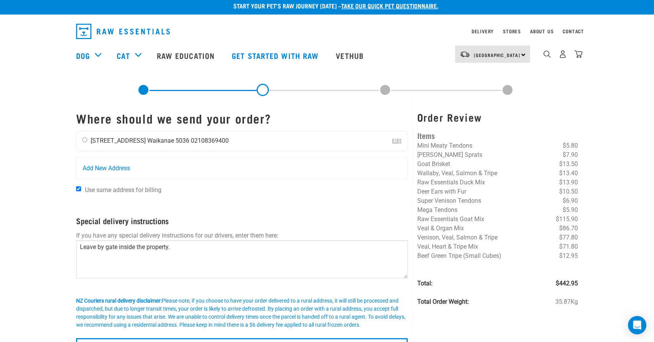
click at [86, 140] on input "radio" at bounding box center [84, 139] width 5 height 5
radio input "true"
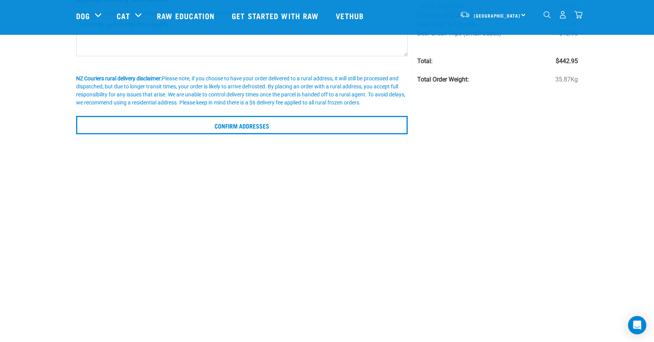
scroll to position [177, 0]
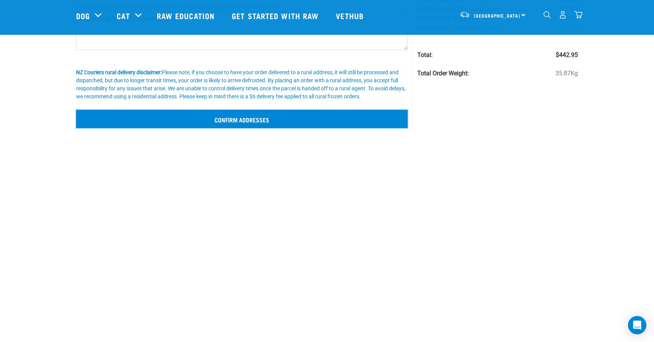
click at [265, 118] on input "Confirm addresses" at bounding box center [242, 119] width 332 height 18
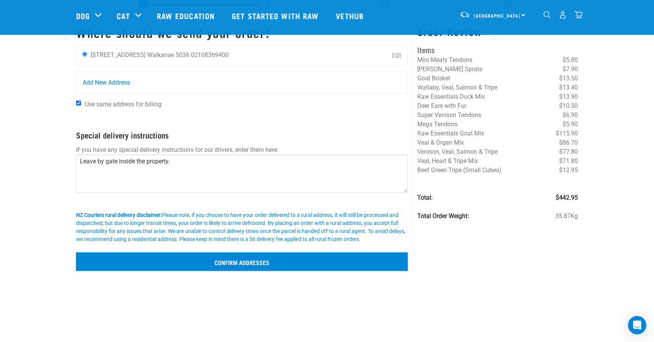
scroll to position [0, 0]
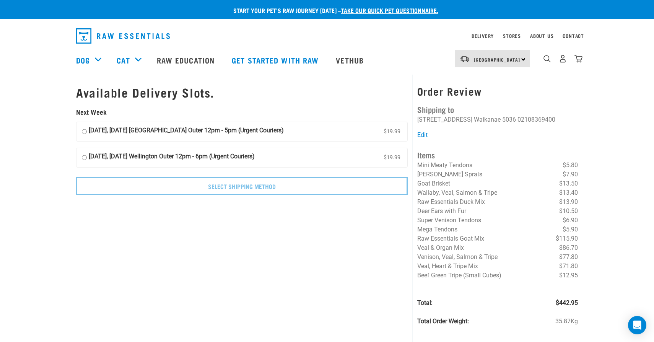
click at [85, 132] on input "[DATE], [DATE] [GEOGRAPHIC_DATA] Outer 12pm - 5pm (Urgent Couriers) $19.99" at bounding box center [84, 131] width 5 height 11
radio input "true"
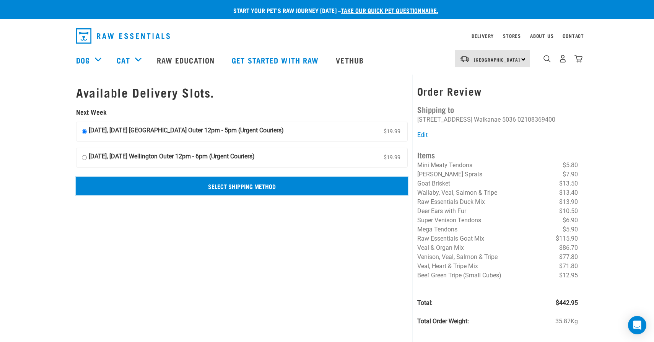
click at [187, 191] on input "Select Shipping Method" at bounding box center [242, 186] width 332 height 18
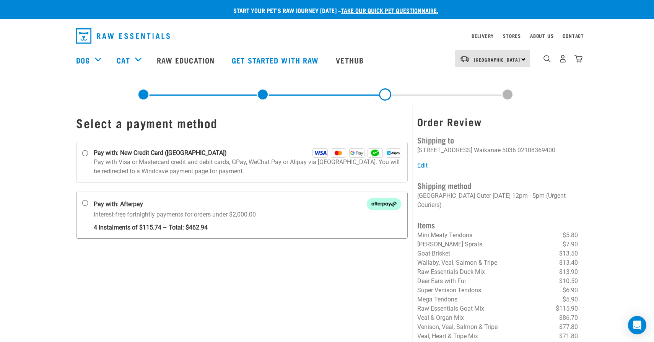
click at [87, 201] on input "Pay with: Afterpay Interest-free fortnightly payments for orders under $2,000.00" at bounding box center [85, 203] width 6 height 6
radio input "true"
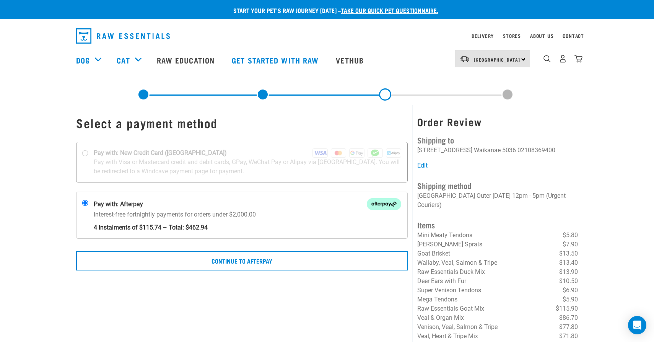
click at [139, 153] on div at bounding box center [242, 162] width 331 height 40
click at [88, 153] on input "Pay with: New Credit Card ([GEOGRAPHIC_DATA])" at bounding box center [85, 153] width 6 height 6
radio input "true"
